Goal: Check status: Check status

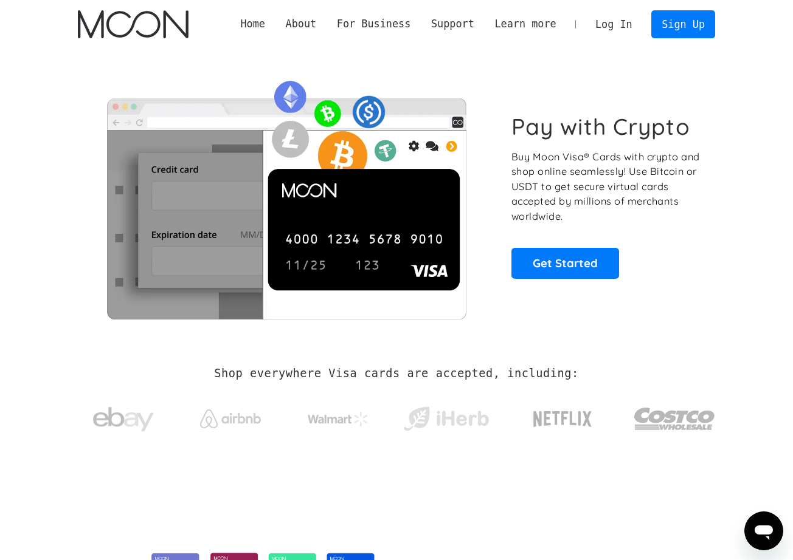
click at [610, 23] on link "Log In" at bounding box center [613, 24] width 57 height 27
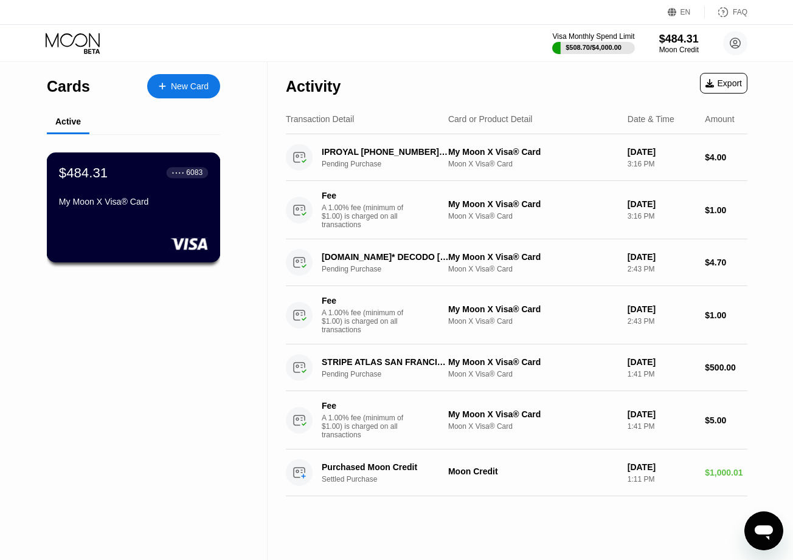
click at [162, 203] on div "My Moon X Visa® Card" at bounding box center [133, 202] width 149 height 10
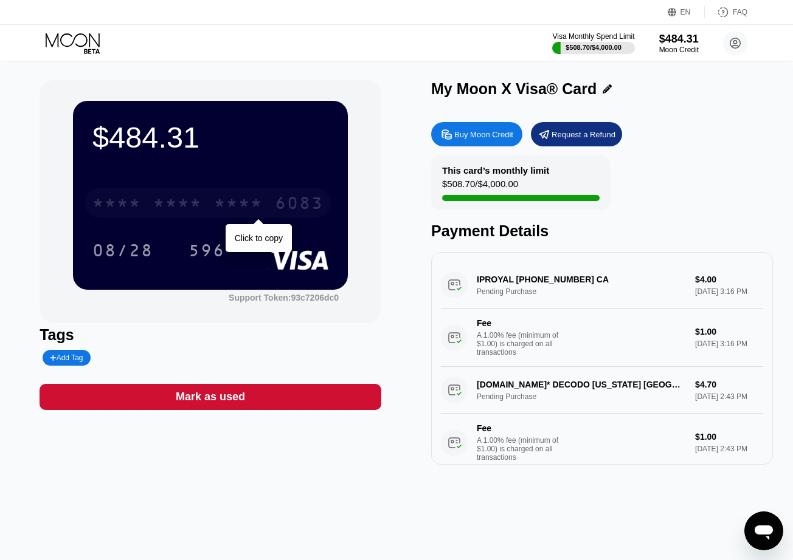
click at [187, 198] on div "* * * *" at bounding box center [177, 204] width 49 height 19
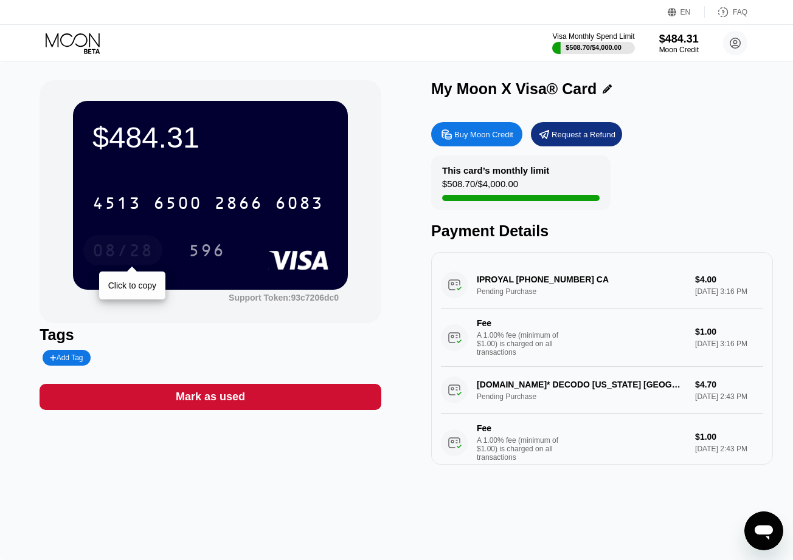
click at [135, 250] on div "08/28" at bounding box center [122, 252] width 61 height 19
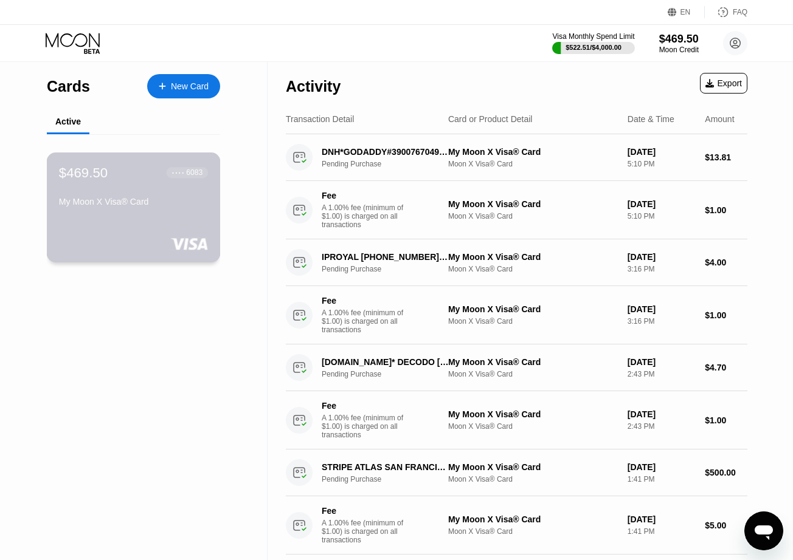
click at [150, 217] on div "$469.50 ● ● ● ● 6083 My Moon X Visa® Card" at bounding box center [134, 208] width 174 height 110
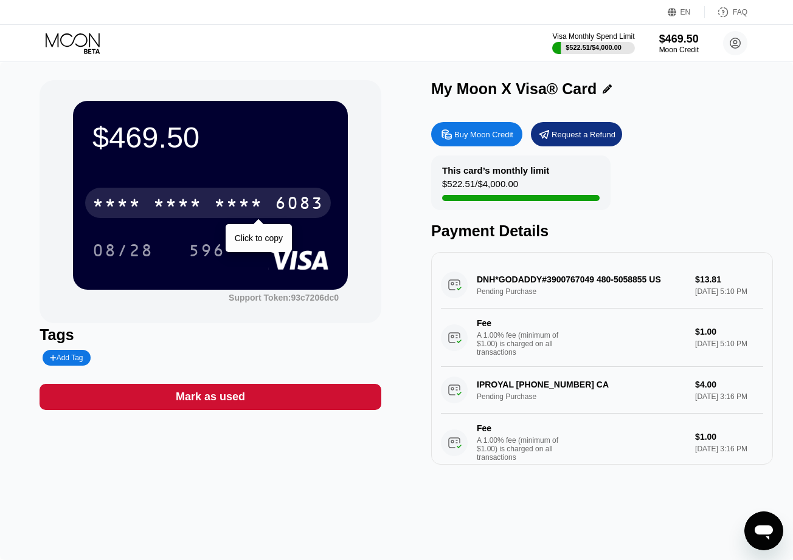
click at [142, 200] on div "* * * * * * * * * * * * 6083" at bounding box center [208, 203] width 246 height 30
click at [162, 206] on div "6500" at bounding box center [177, 204] width 49 height 19
